Goal: Check status: Check status

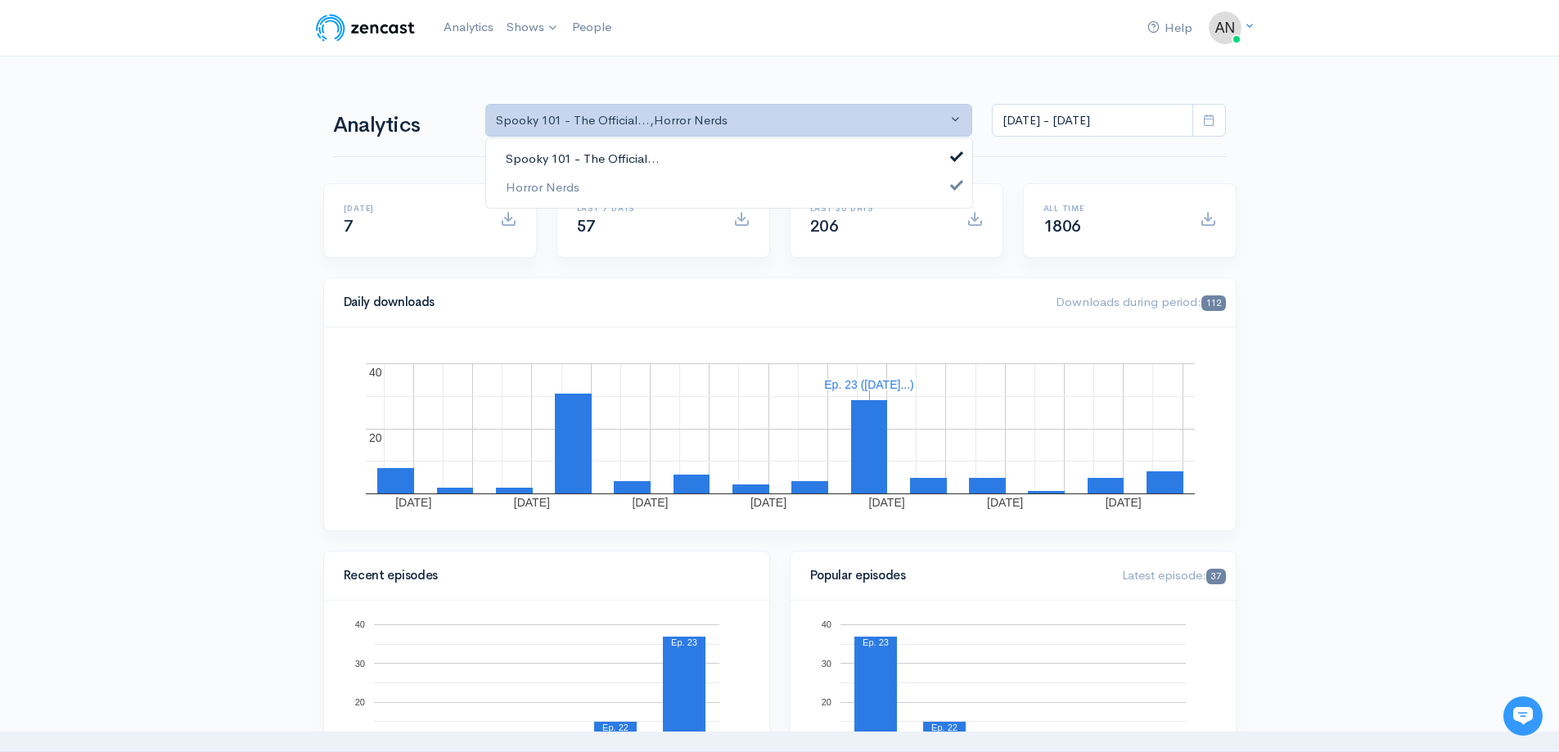
click at [696, 160] on link "Spooky 101 - The Official..." at bounding box center [729, 159] width 486 height 29
select select "14706"
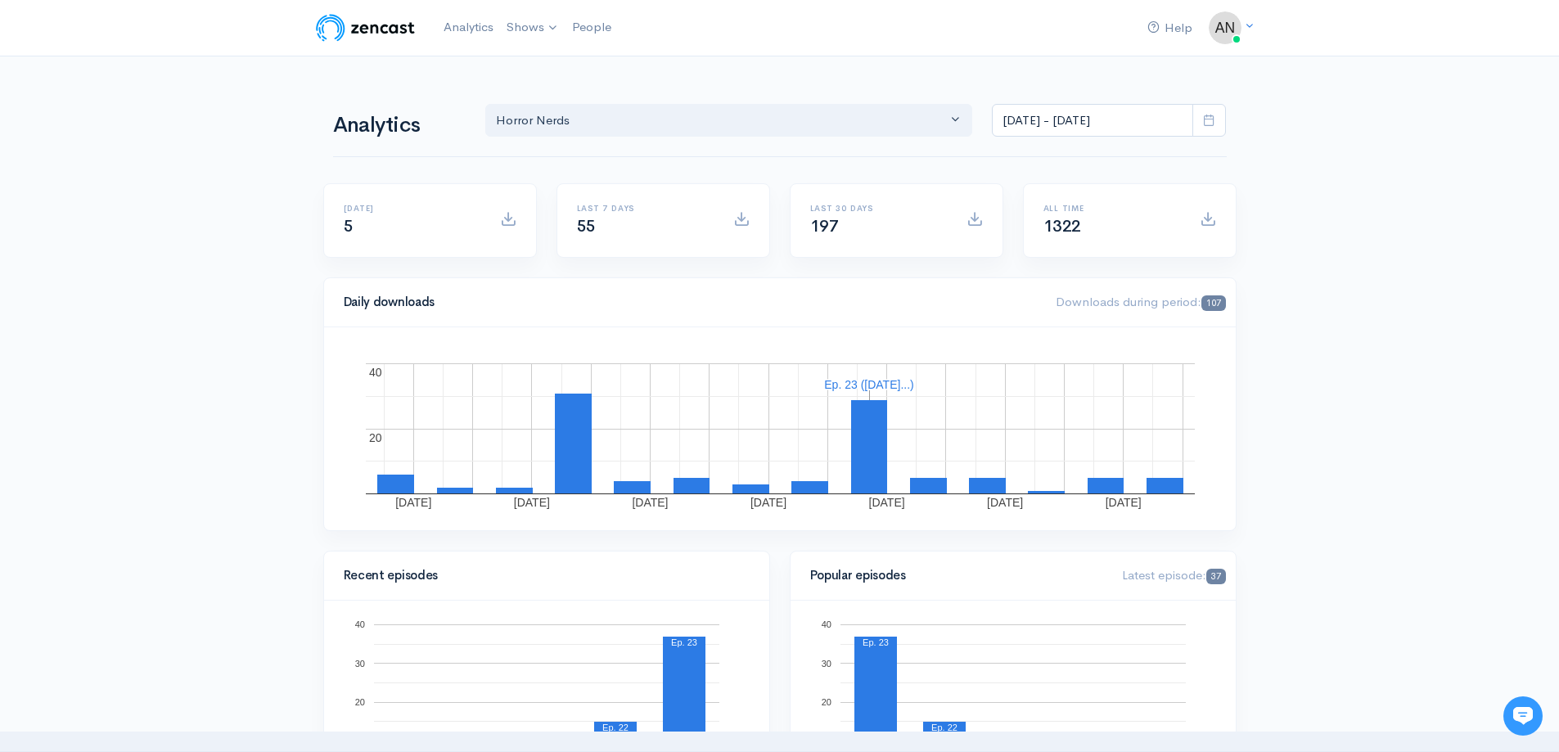
click at [1219, 115] on span at bounding box center [1209, 121] width 34 height 34
click at [1044, 330] on li "All time" at bounding box center [1049, 333] width 115 height 25
type input "[DATE] - [DATE]"
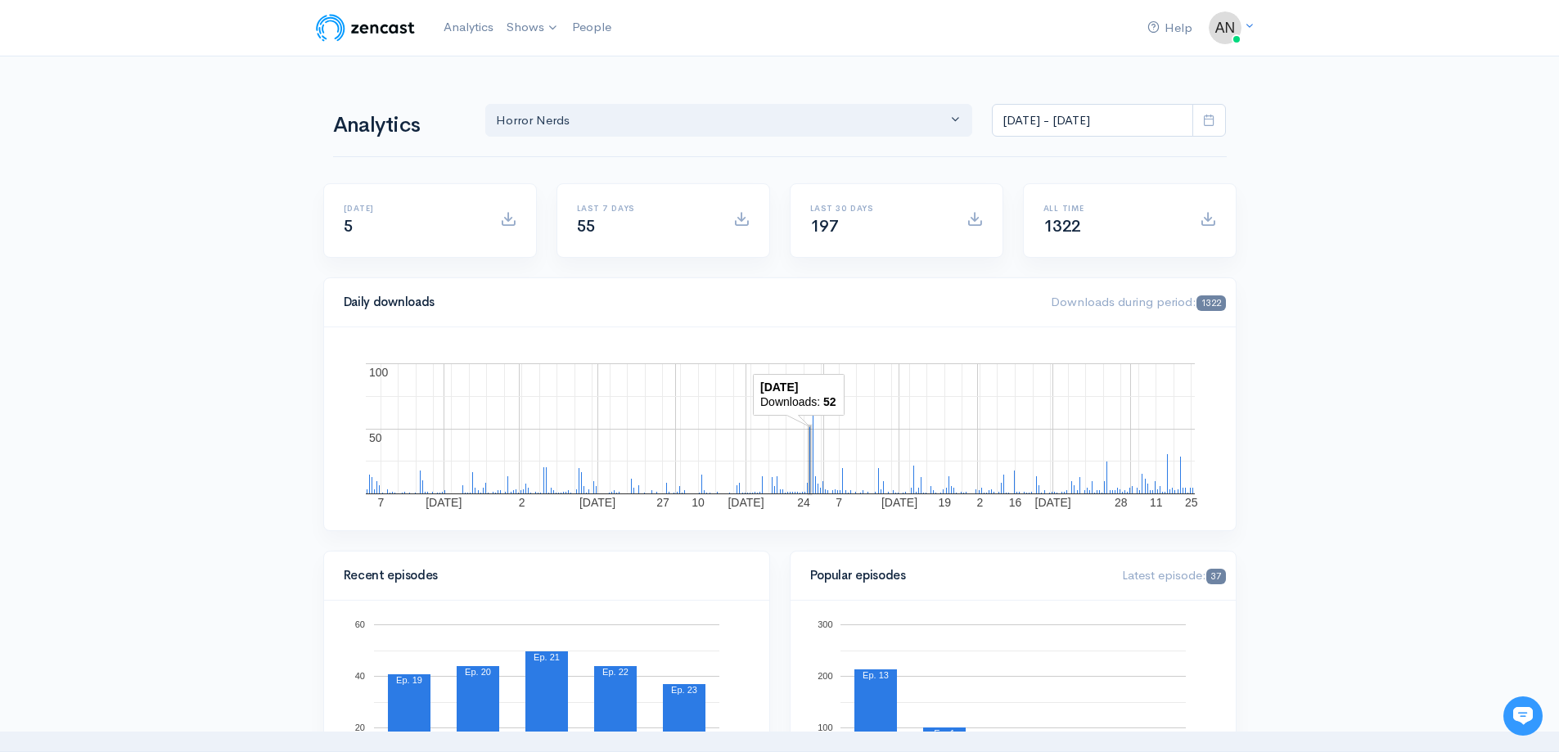
click at [809, 439] on rect "A chart." at bounding box center [809, 459] width 1 height 67
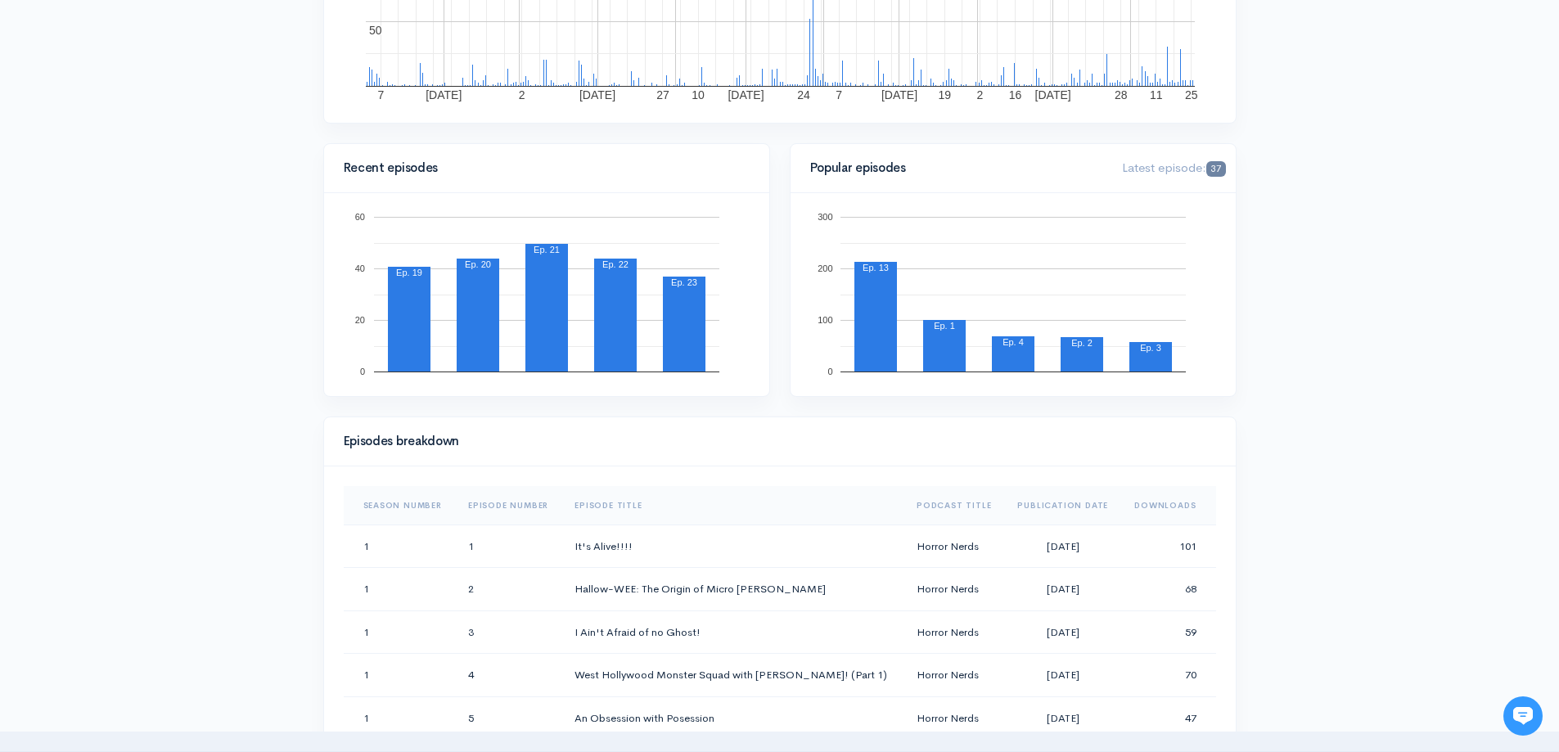
scroll to position [409, 0]
click at [1162, 505] on th "Downloads" at bounding box center [1168, 503] width 94 height 39
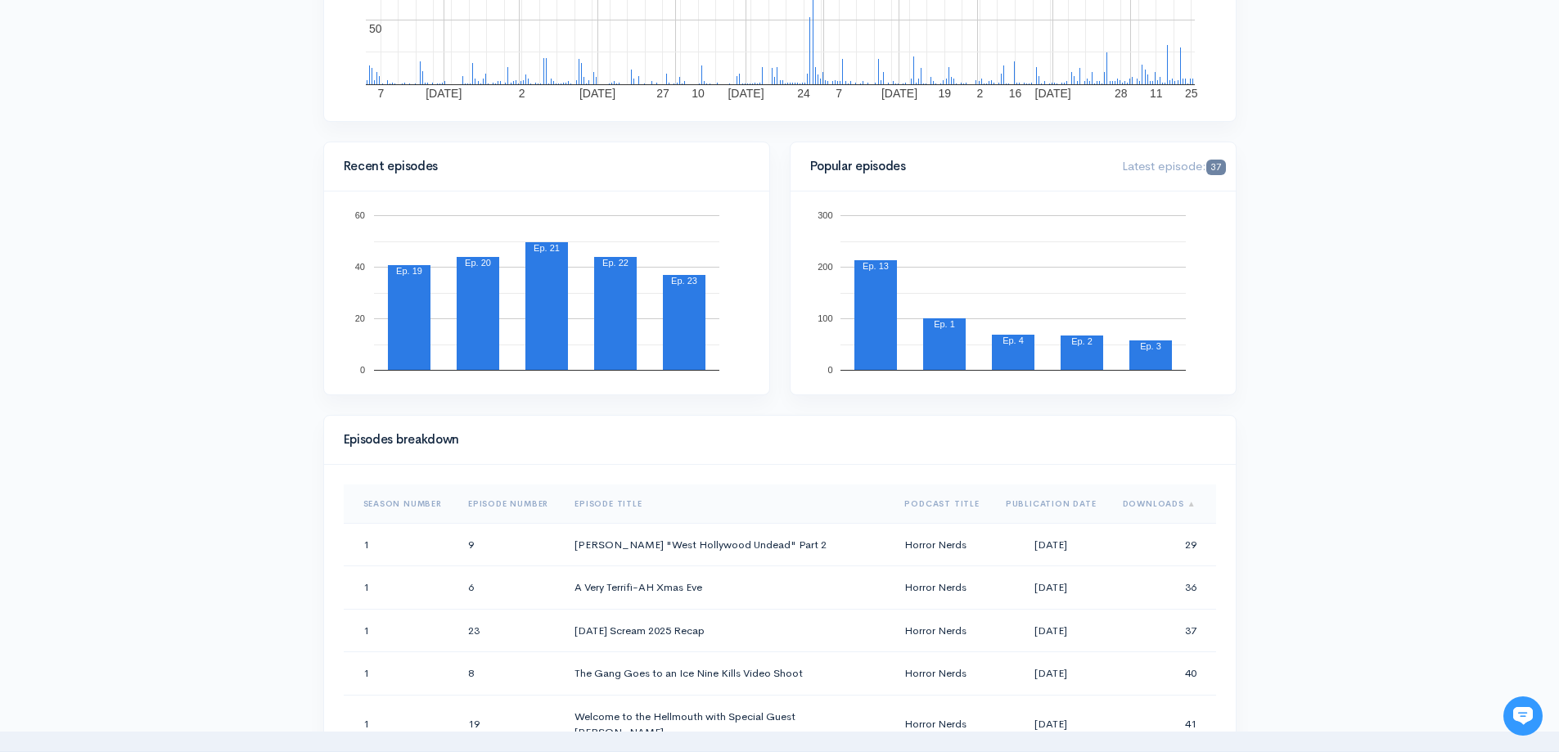
click at [1162, 505] on th "Downloads" at bounding box center [1162, 503] width 106 height 39
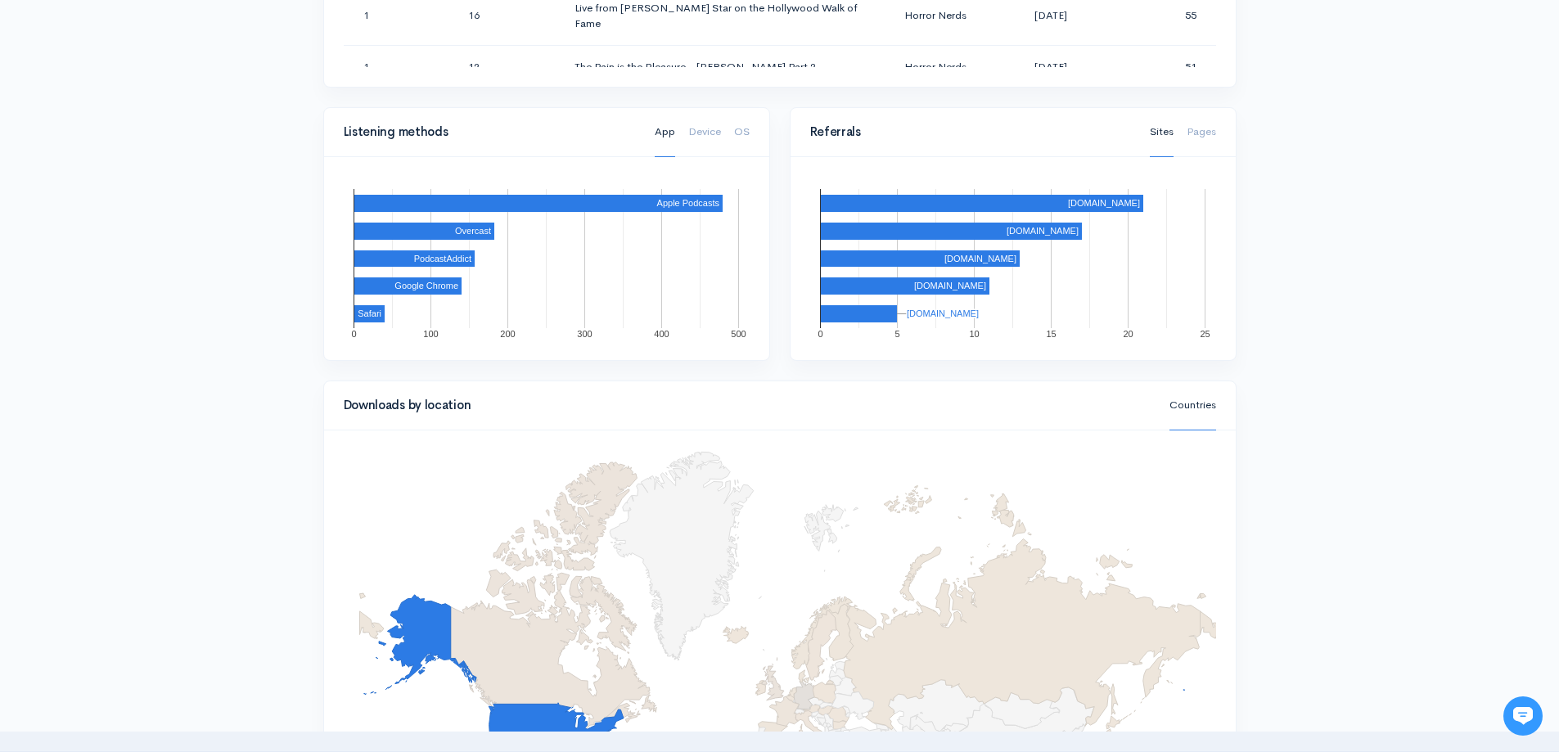
scroll to position [1227, 0]
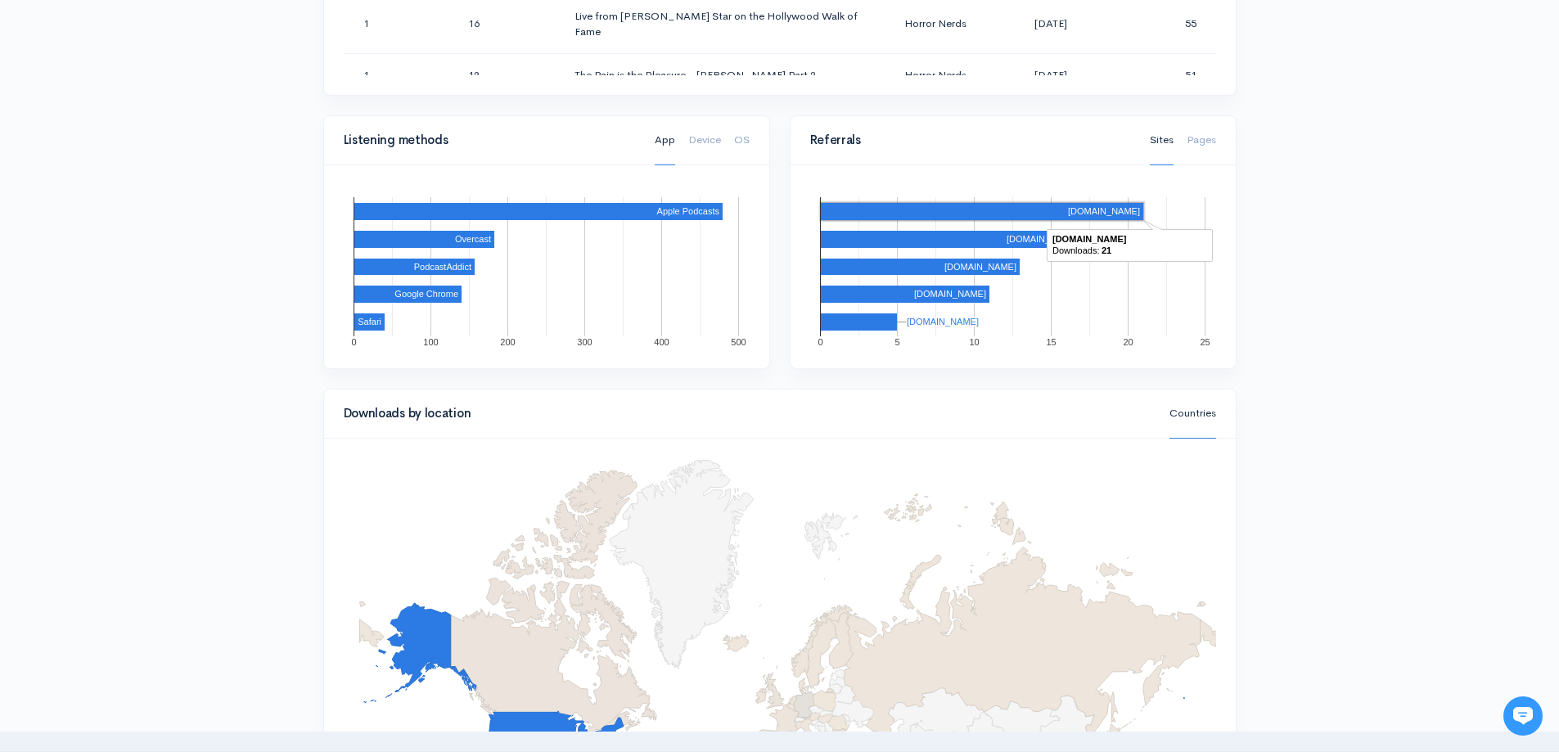
click at [962, 205] on rect "A chart." at bounding box center [982, 211] width 322 height 17
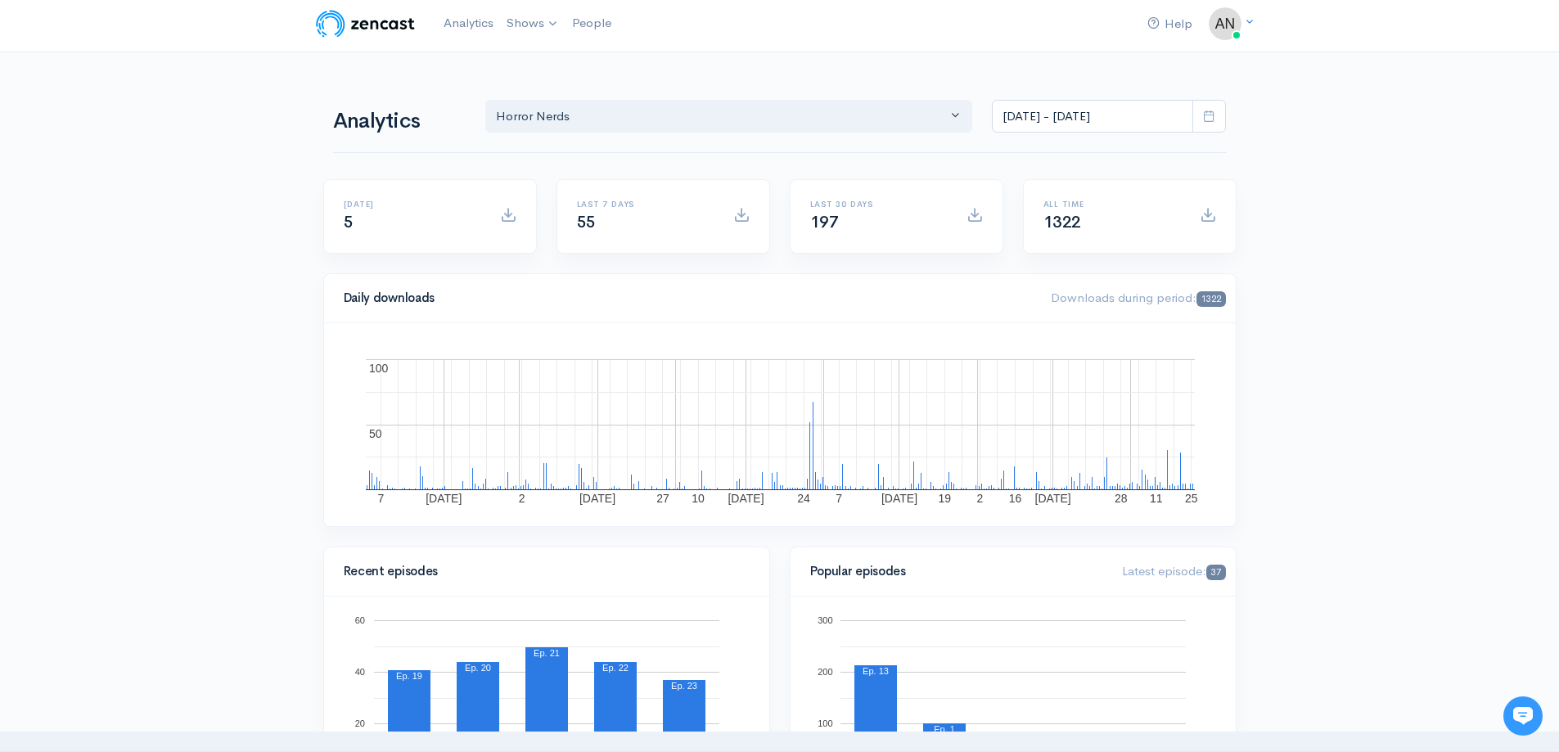
scroll to position [0, 0]
